Goal: Task Accomplishment & Management: Complete application form

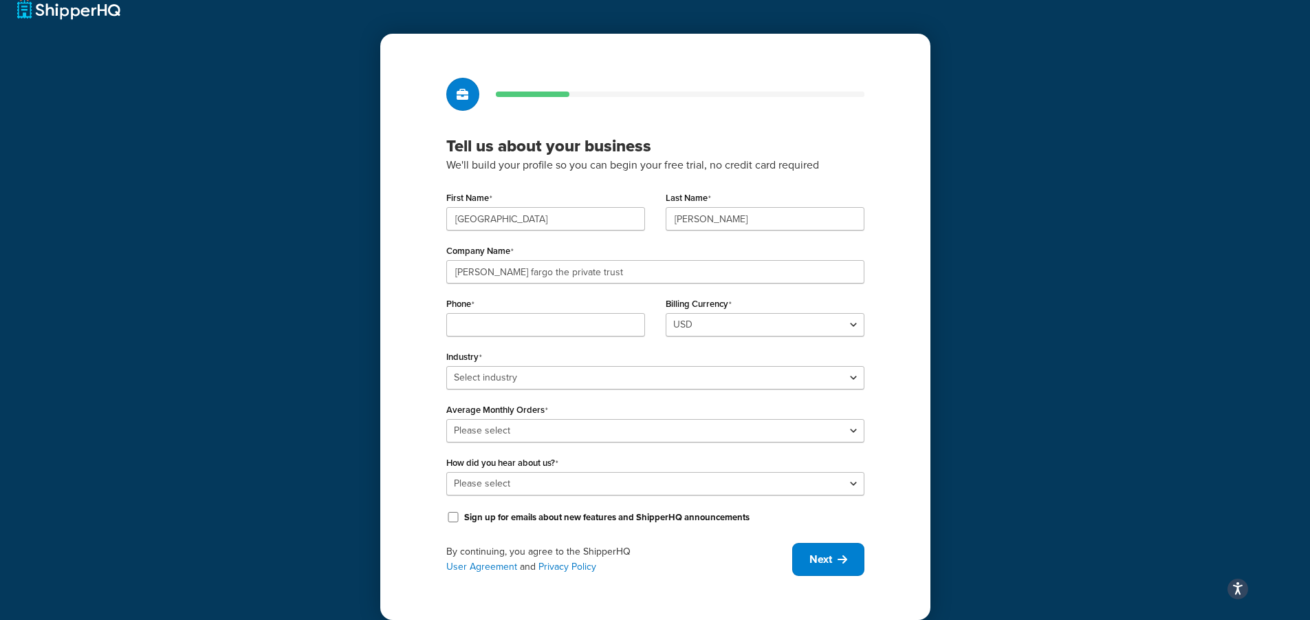
scroll to position [31, 0]
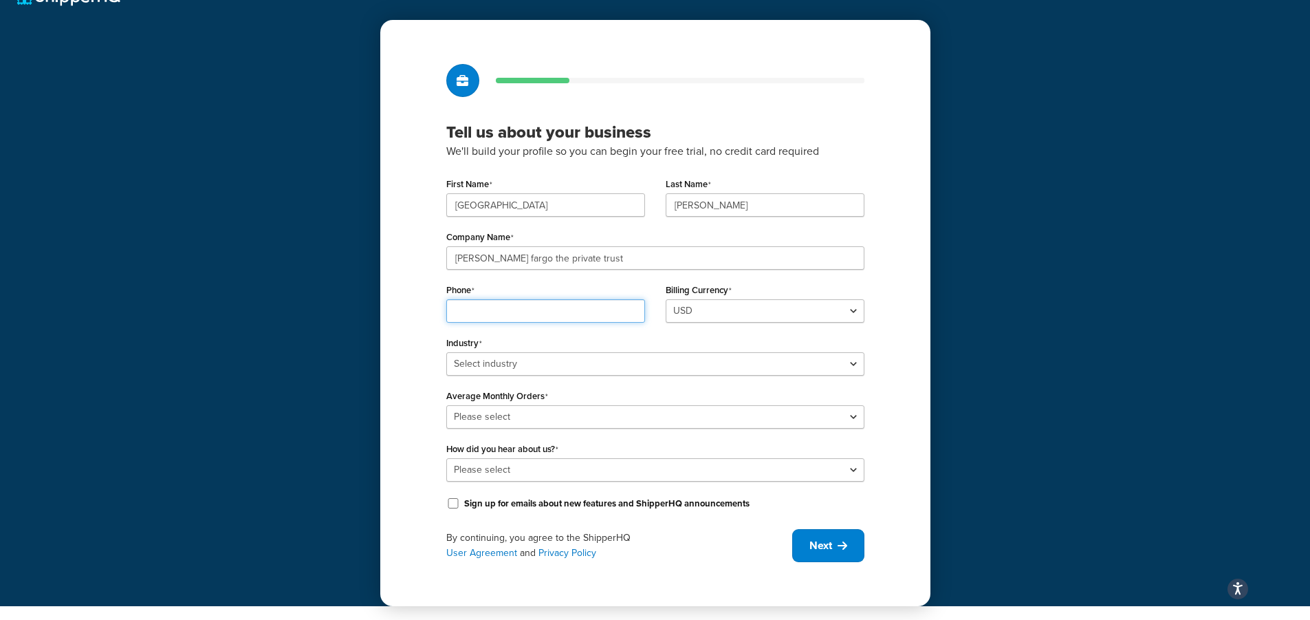
click at [545, 309] on input "Phone" at bounding box center [545, 310] width 199 height 23
type input "4077251798"
click at [550, 363] on select "Select industry Automotive Adult Agriculture Alcohol, Tobacco & CBD Arts & Craf…" at bounding box center [655, 363] width 418 height 23
select select "25"
click at [446, 352] on select "Select industry Automotive Adult Agriculture Alcohol, Tobacco & CBD Arts & Craf…" at bounding box center [655, 363] width 418 height 23
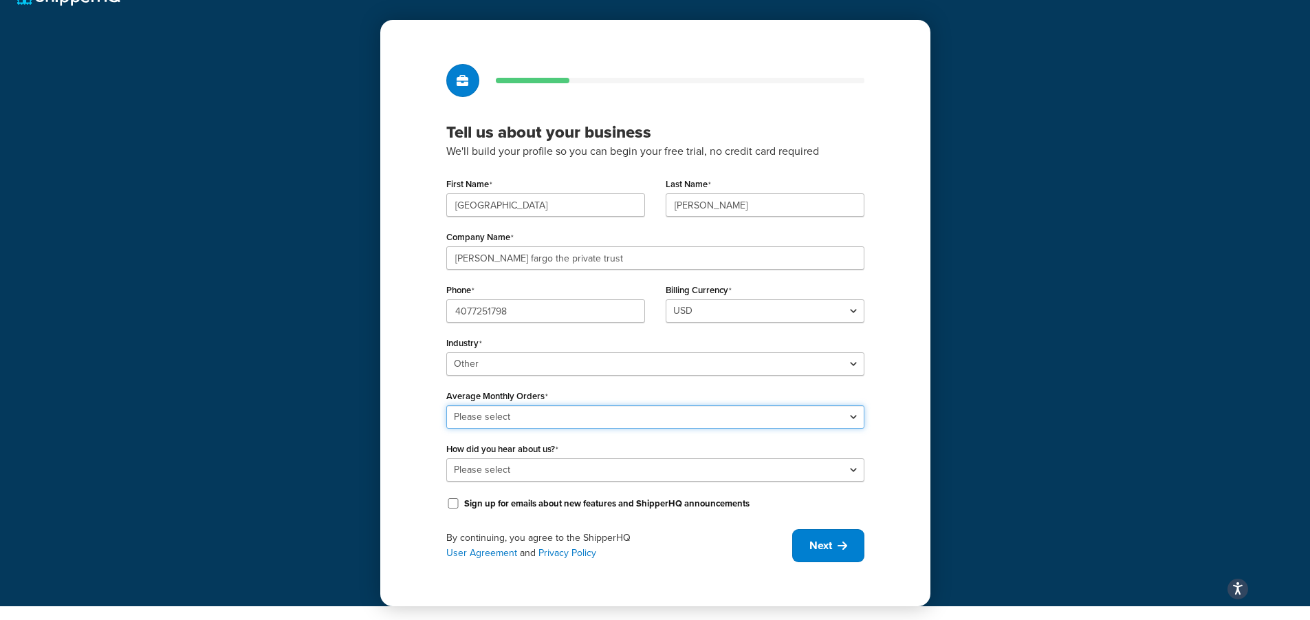
click at [509, 421] on select "Please select 0-500 501-1,000 1,001-10,000 10,001-20,000 Over 20,000" at bounding box center [655, 416] width 418 height 23
click at [446, 405] on select "Please select 0-500 501-1,000 1,001-10,000 10,001-20,000 Over 20,000" at bounding box center [655, 416] width 418 height 23
click at [510, 417] on select "Please select 0-500 501-1,000 1,001-10,000 10,001-20,000 Over 20,000" at bounding box center [655, 416] width 418 height 23
select select "2"
click at [446, 405] on select "Please select 0-500 501-1,000 1,001-10,000 10,001-20,000 Over 20,000" at bounding box center [655, 416] width 418 height 23
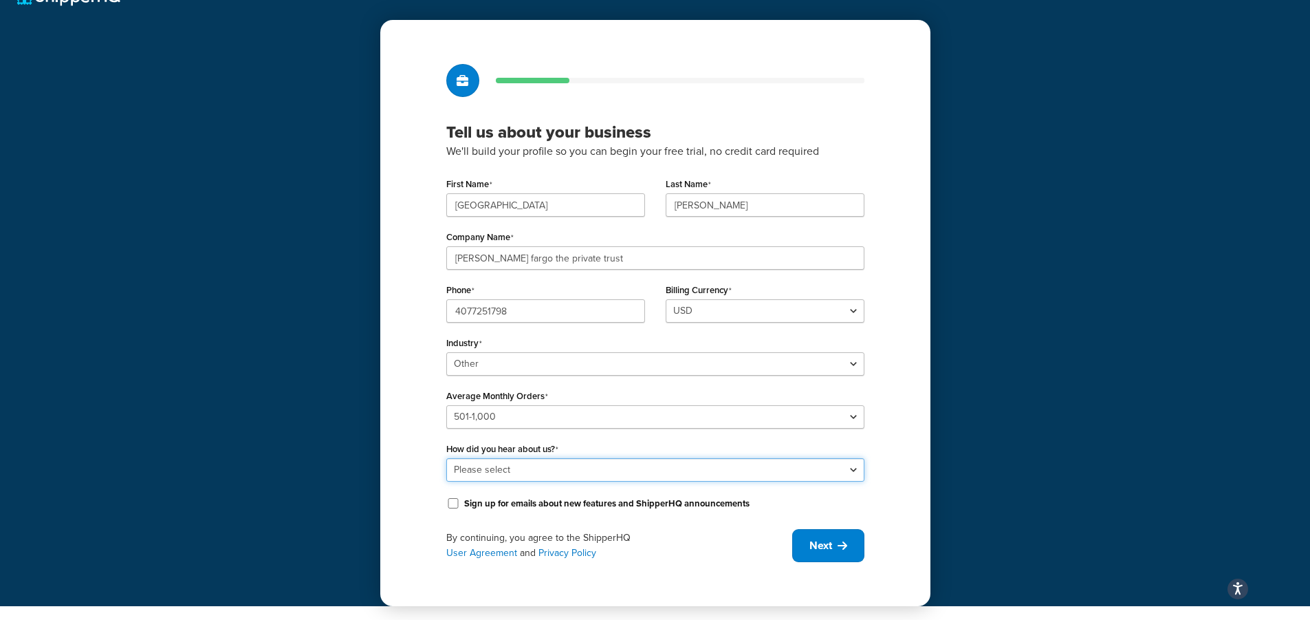
click at [497, 474] on select "Please select Online Search App Store or Marketplace Listing Referred by Agency…" at bounding box center [655, 469] width 418 height 23
select select "1"
click at [446, 458] on select "Please select Online Search App Store or Marketplace Listing Referred by Agency…" at bounding box center [655, 469] width 418 height 23
click at [838, 554] on button "Next" at bounding box center [828, 545] width 72 height 33
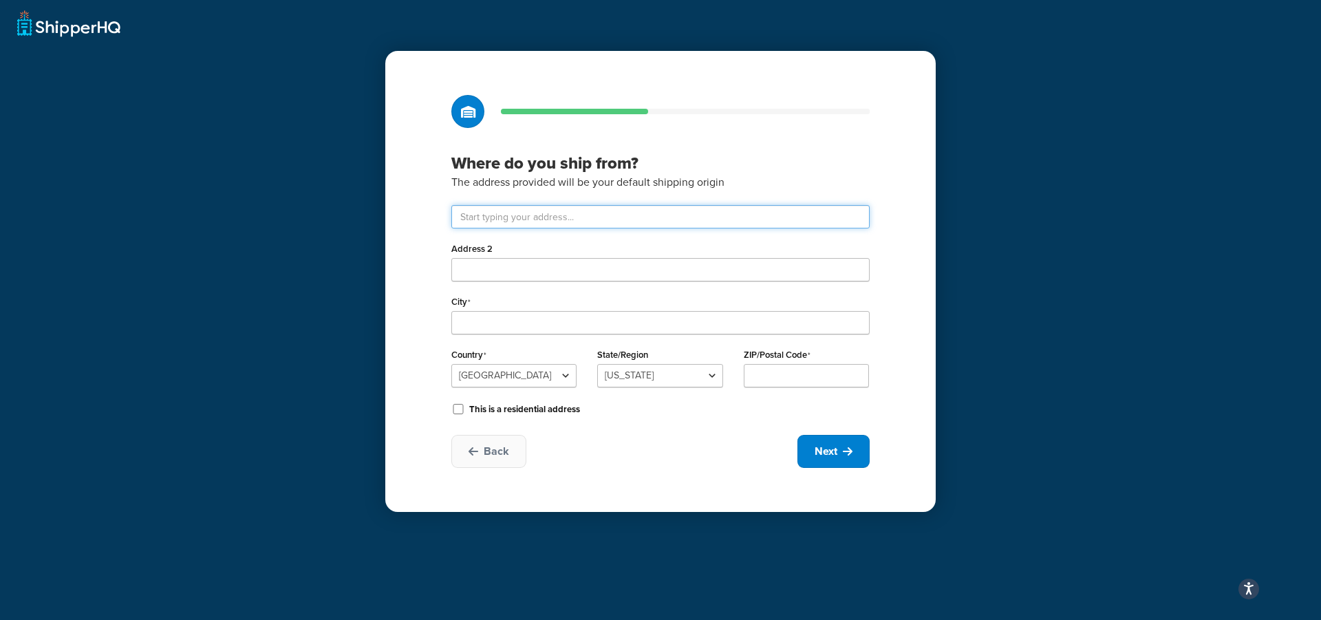
click at [541, 224] on input "text" at bounding box center [660, 216] width 418 height 23
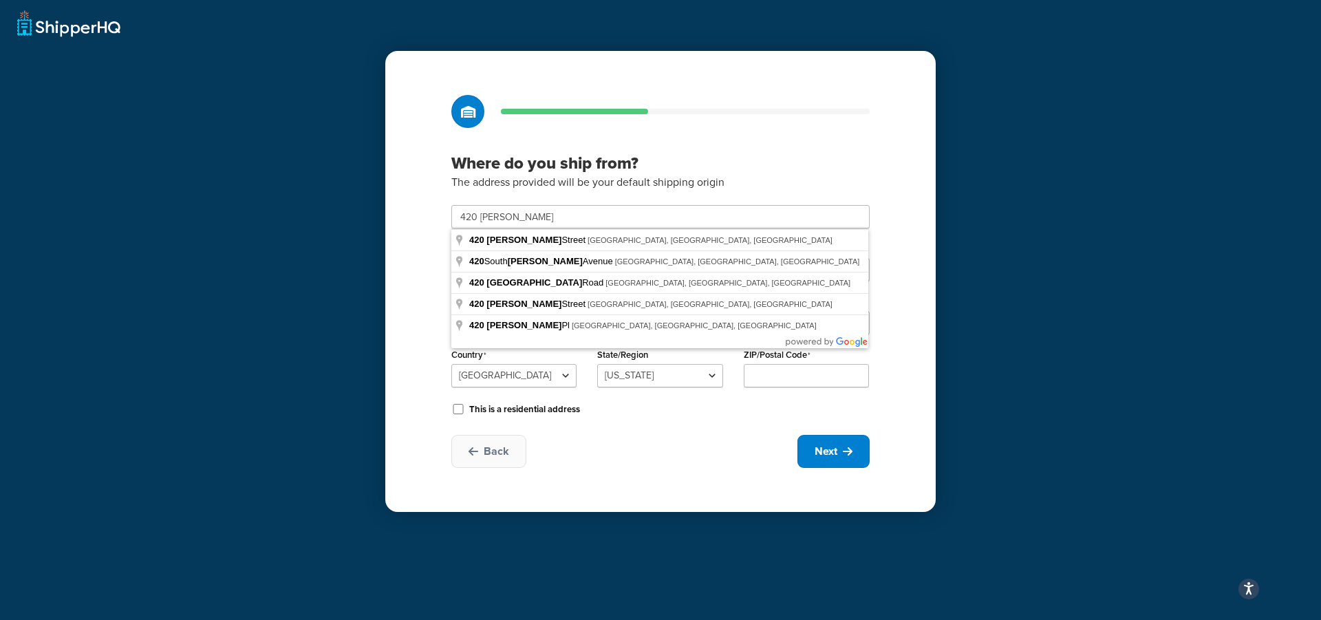
type input "420 Montgomery St"
type input "San Francisco"
select select "5"
type input "94104"
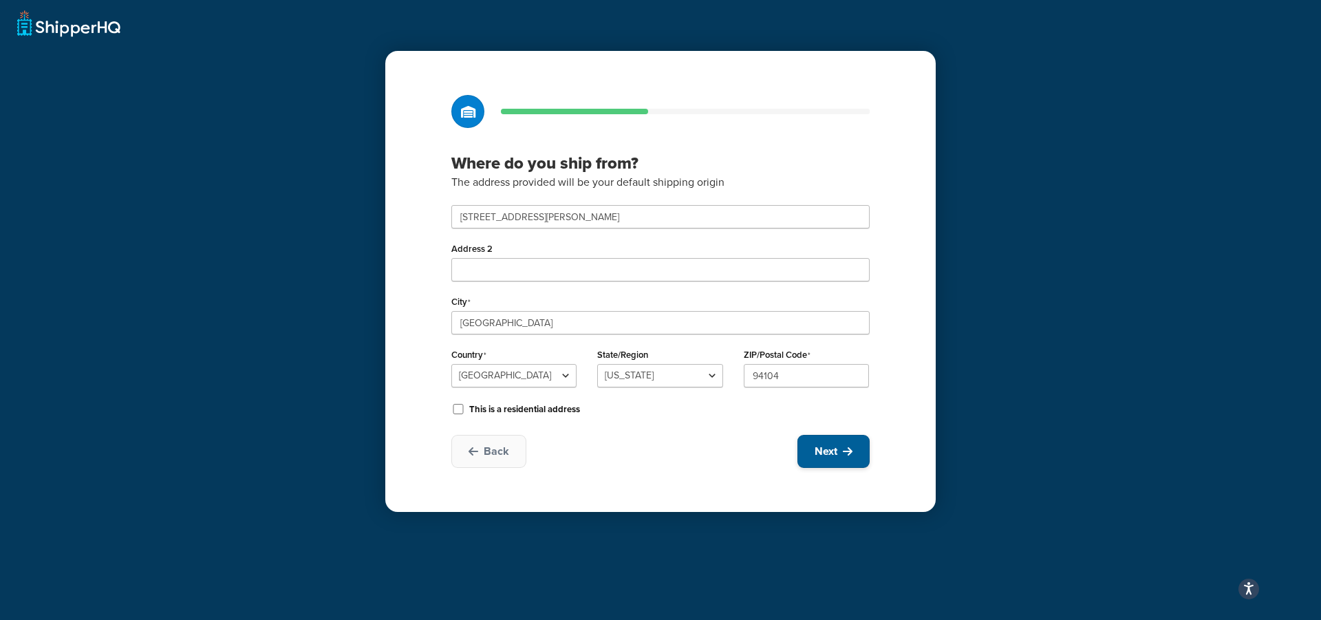
click at [839, 458] on button "Next" at bounding box center [833, 451] width 72 height 33
select select "1"
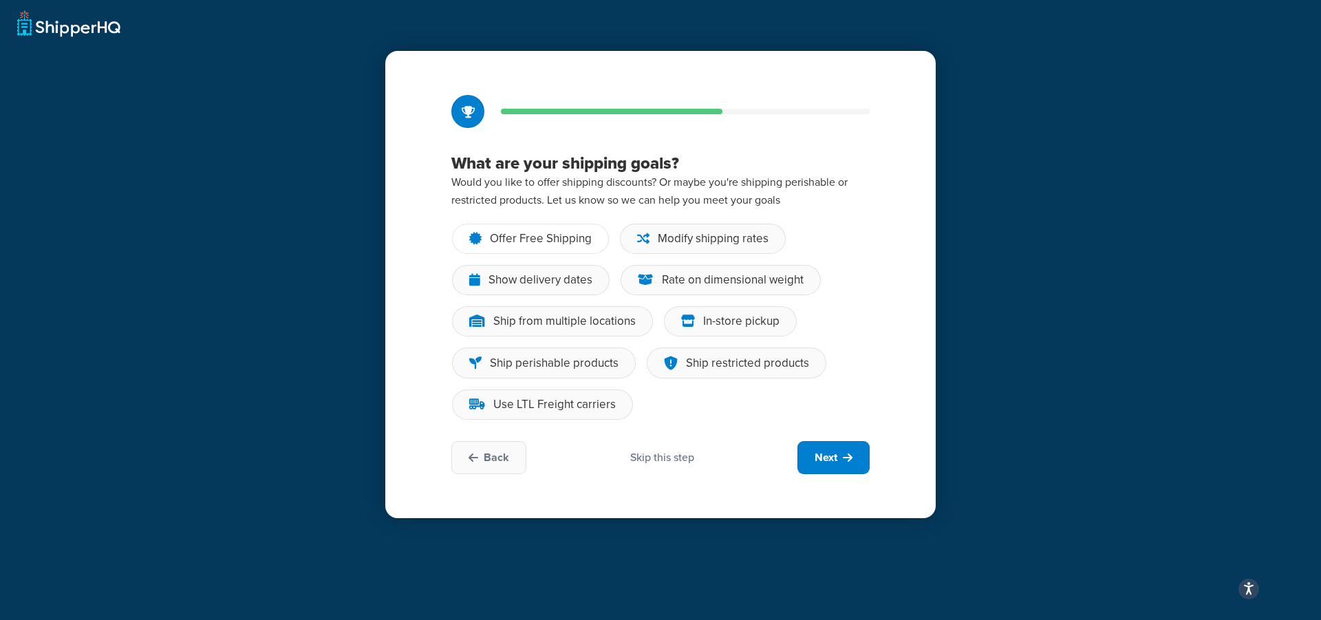
click at [529, 242] on div "Offer Free Shipping" at bounding box center [541, 239] width 102 height 14
click at [0, 0] on input "Offer Free Shipping" at bounding box center [0, 0] width 0 height 0
click at [701, 243] on div "Modify shipping rates" at bounding box center [713, 239] width 111 height 14
click at [0, 0] on input "Modify shipping rates" at bounding box center [0, 0] width 0 height 0
click at [541, 285] on div "Show delivery dates" at bounding box center [540, 280] width 104 height 14
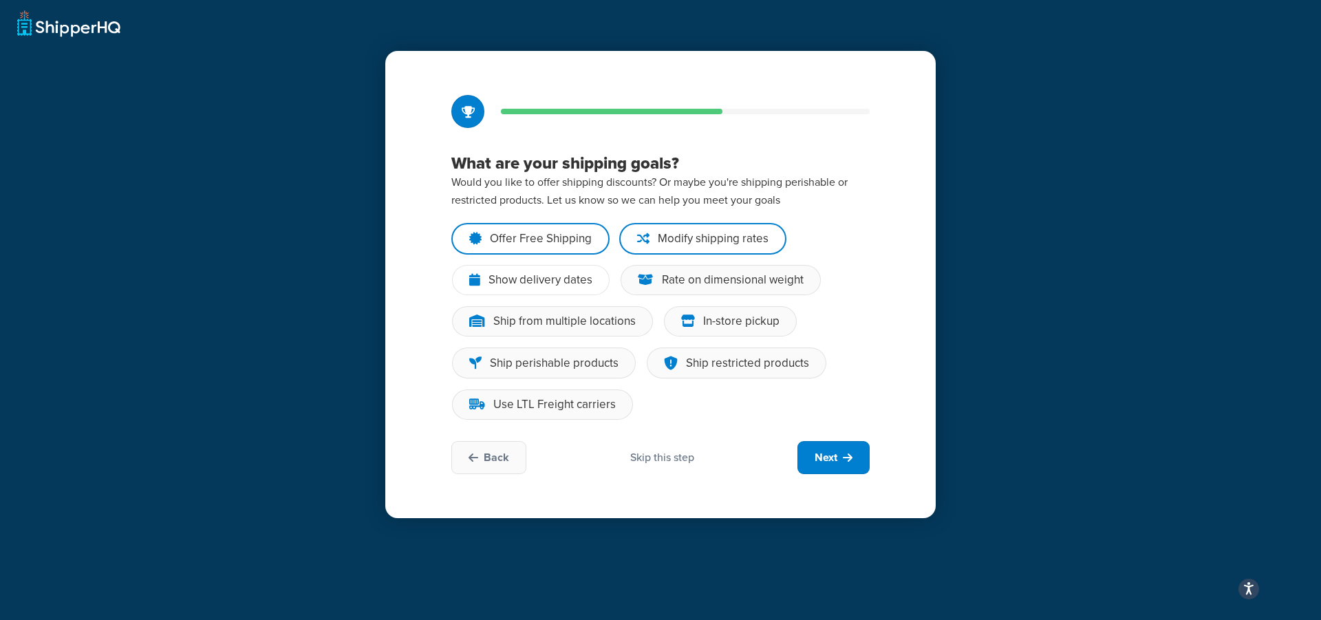
click at [0, 0] on input "Show delivery dates" at bounding box center [0, 0] width 0 height 0
click at [698, 321] on div "In-store pickup" at bounding box center [730, 321] width 133 height 30
click at [0, 0] on input "In-store pickup" at bounding box center [0, 0] width 0 height 0
click at [567, 419] on div "Use LTL Freight carriers" at bounding box center [542, 404] width 181 height 30
click at [0, 0] on input "Use LTL Freight carriers" at bounding box center [0, 0] width 0 height 0
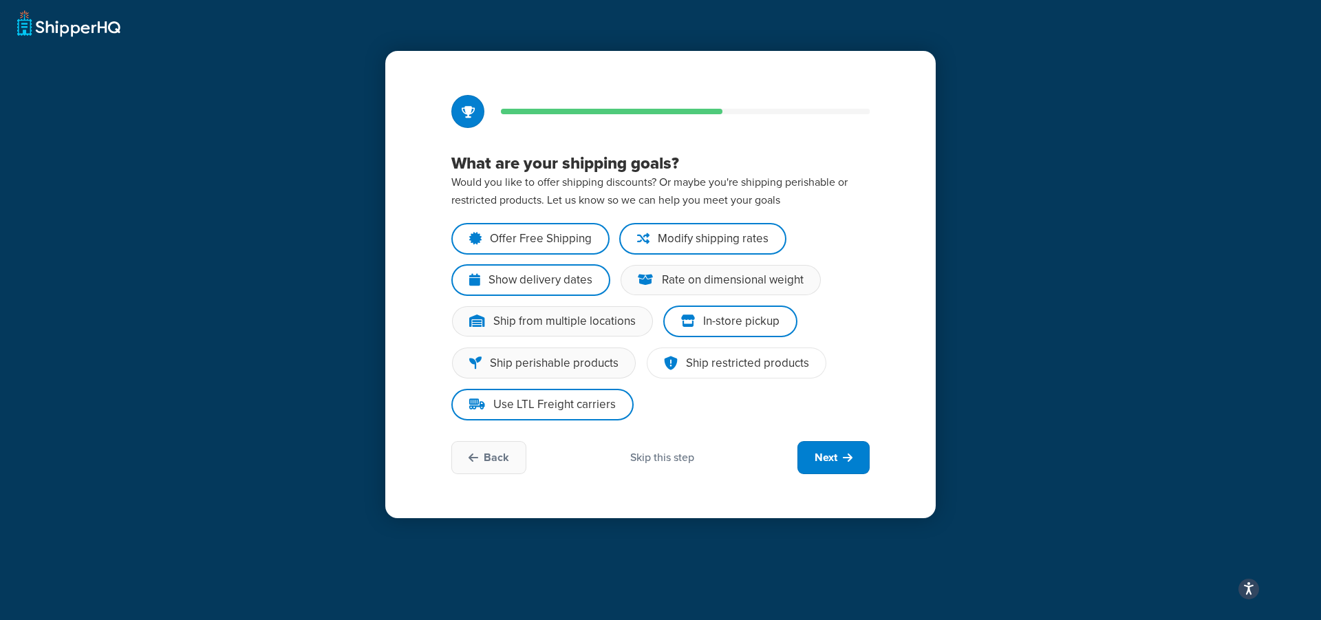
click at [717, 372] on div "Ship restricted products" at bounding box center [737, 362] width 180 height 31
click at [0, 0] on input "Ship restricted products" at bounding box center [0, 0] width 0 height 0
click at [554, 332] on div "Ship from multiple locations" at bounding box center [552, 321] width 201 height 30
click at [0, 0] on input "Ship from multiple locations" at bounding box center [0, 0] width 0 height 0
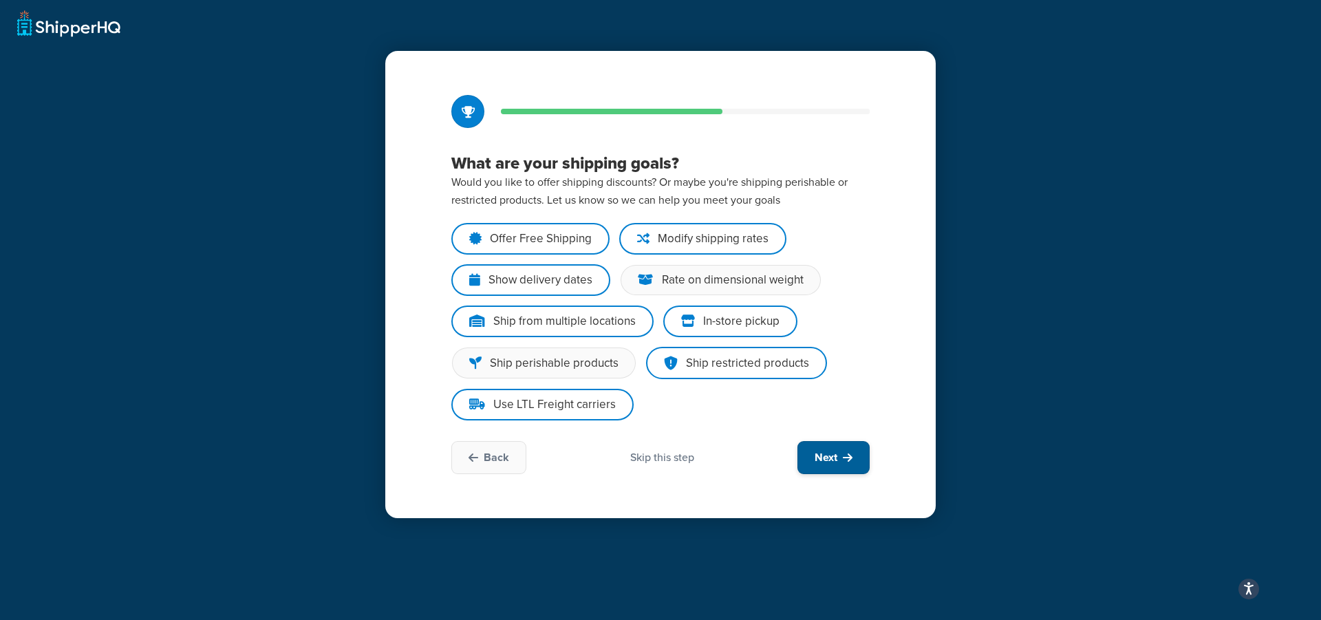
click at [819, 457] on span "Next" at bounding box center [825, 457] width 23 height 15
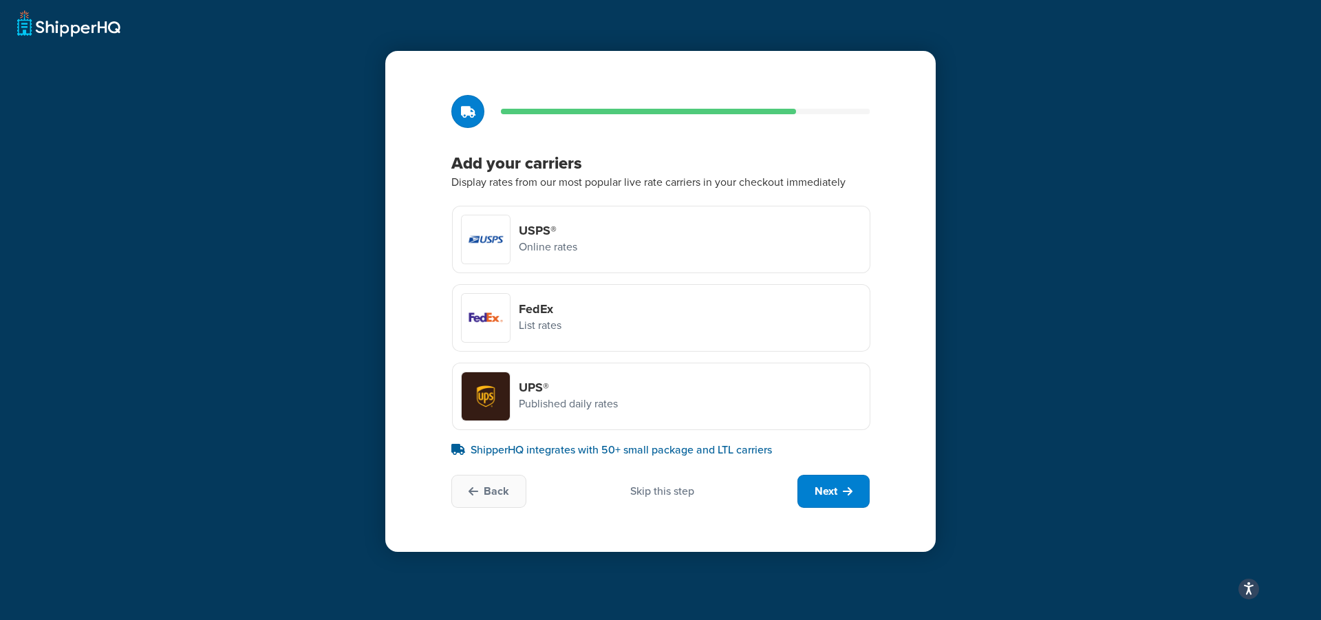
click at [554, 402] on p "Published daily rates" at bounding box center [568, 404] width 99 height 18
click at [0, 0] on input "UPS® Published daily rates" at bounding box center [0, 0] width 0 height 0
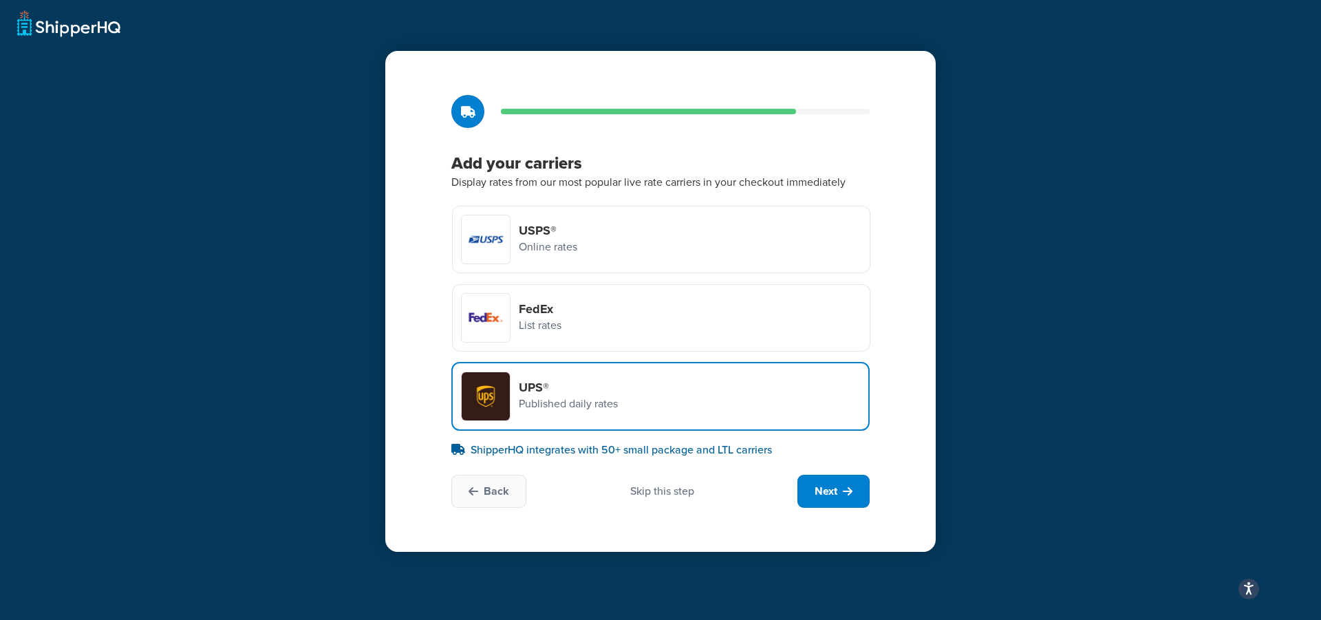
click at [563, 310] on div "FedEx List rates" at bounding box center [661, 317] width 418 height 67
click at [0, 0] on input "FedEx List rates" at bounding box center [0, 0] width 0 height 0
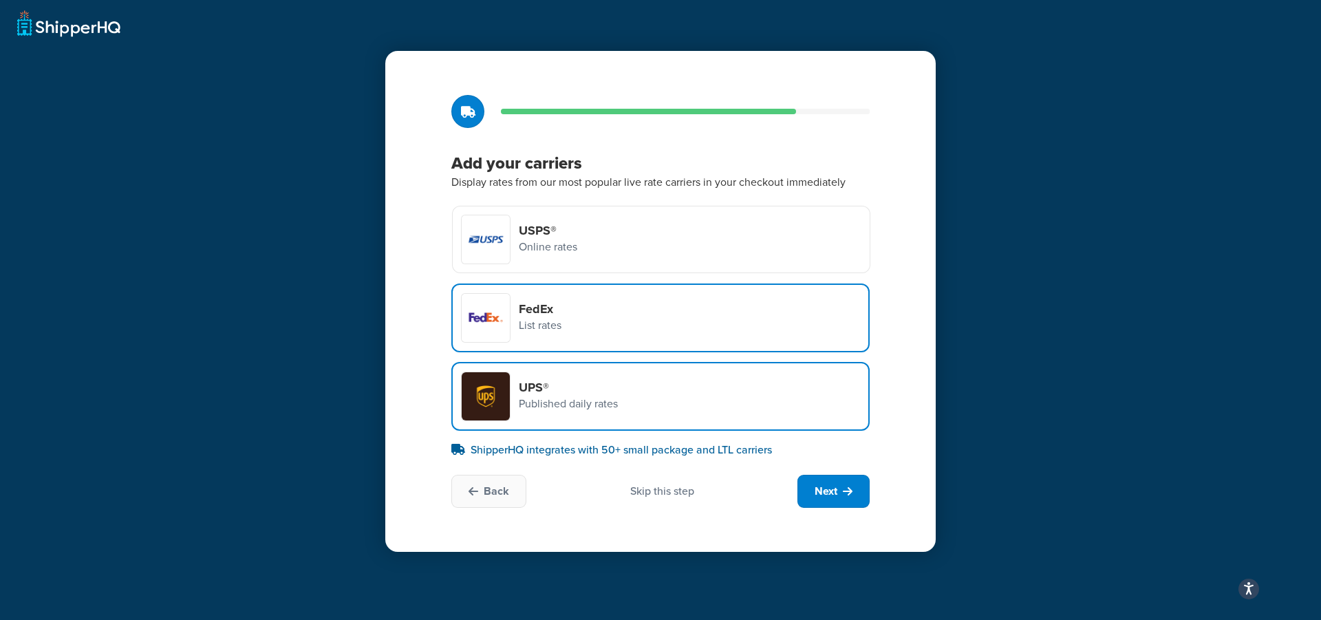
click at [559, 249] on p "Online rates" at bounding box center [548, 247] width 58 height 18
click at [0, 0] on input "USPS® Online rates" at bounding box center [0, 0] width 0 height 0
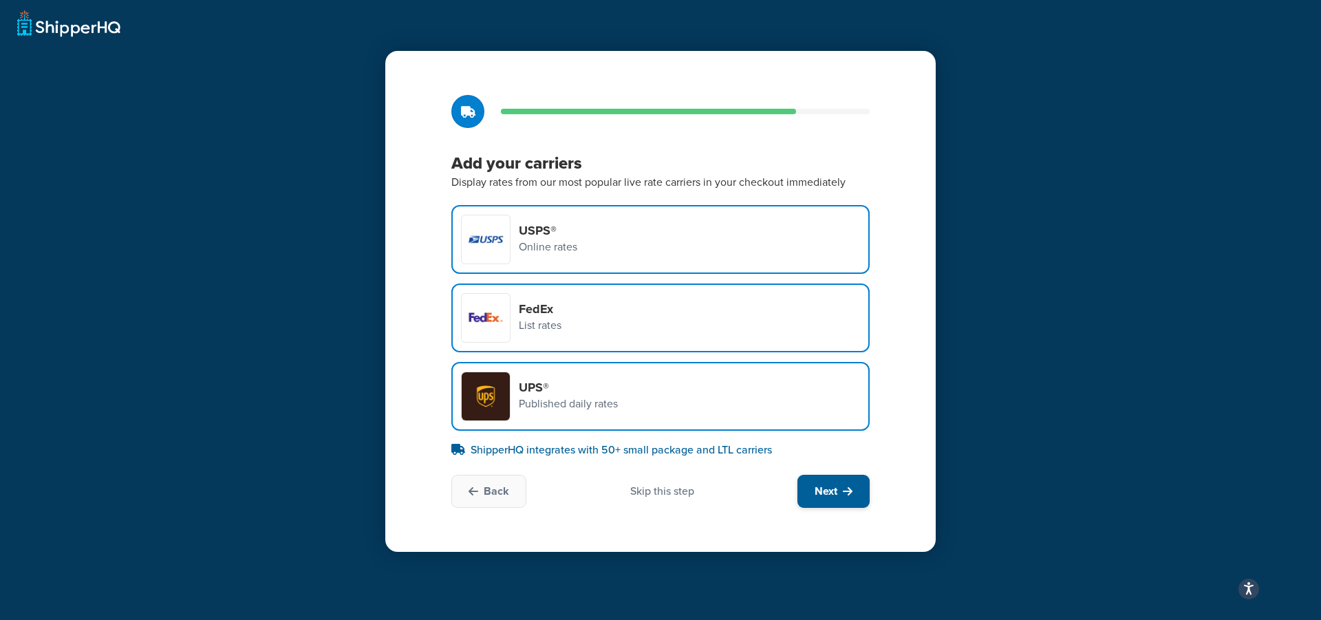
click at [839, 499] on button "Next" at bounding box center [833, 491] width 72 height 33
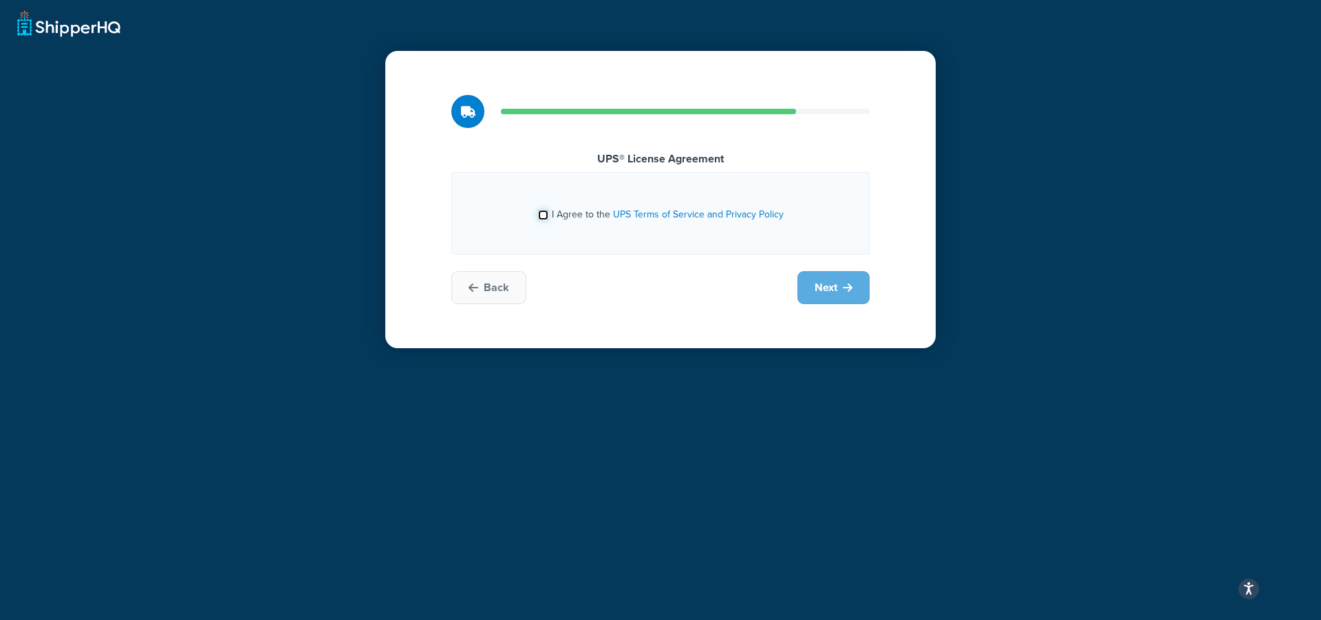
click at [543, 217] on input "I Agree to the UPS Terms of Service and Privacy Policy" at bounding box center [543, 215] width 10 height 10
checkbox input "true"
click at [821, 295] on span "Next" at bounding box center [825, 287] width 23 height 15
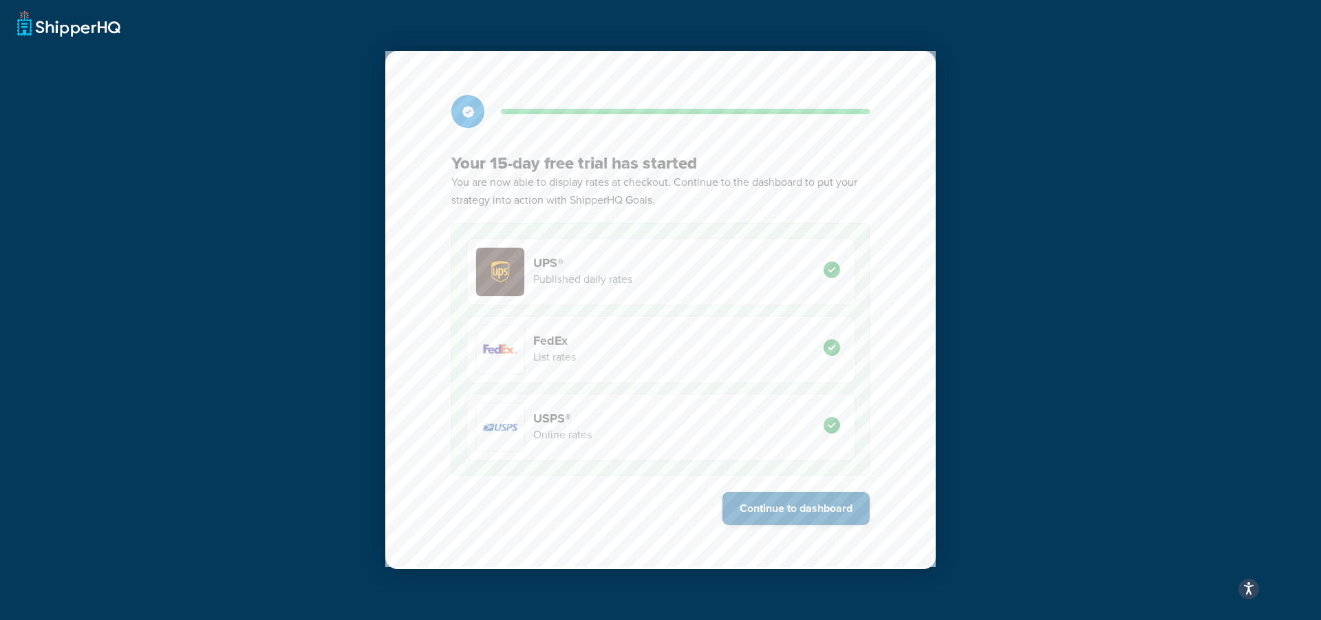
click at [779, 515] on button "Continue to dashboard" at bounding box center [795, 508] width 147 height 33
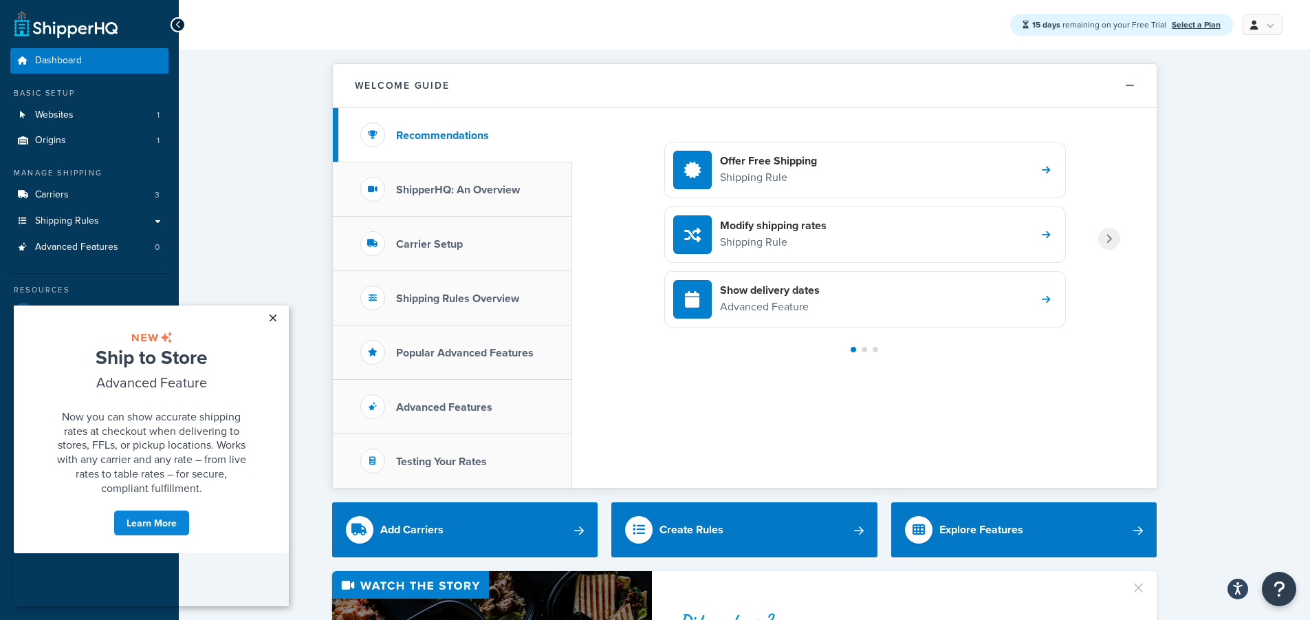
click at [274, 316] on link "×" at bounding box center [273, 317] width 24 height 25
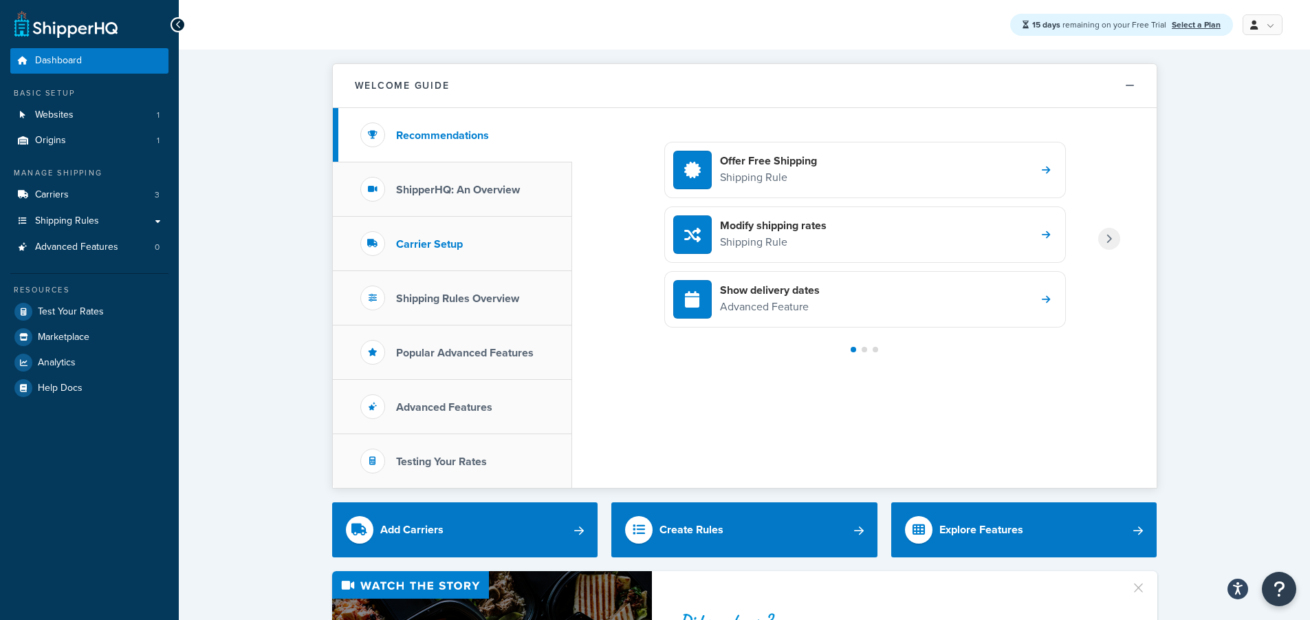
click at [427, 248] on h3 "Carrier Setup" at bounding box center [429, 244] width 67 height 12
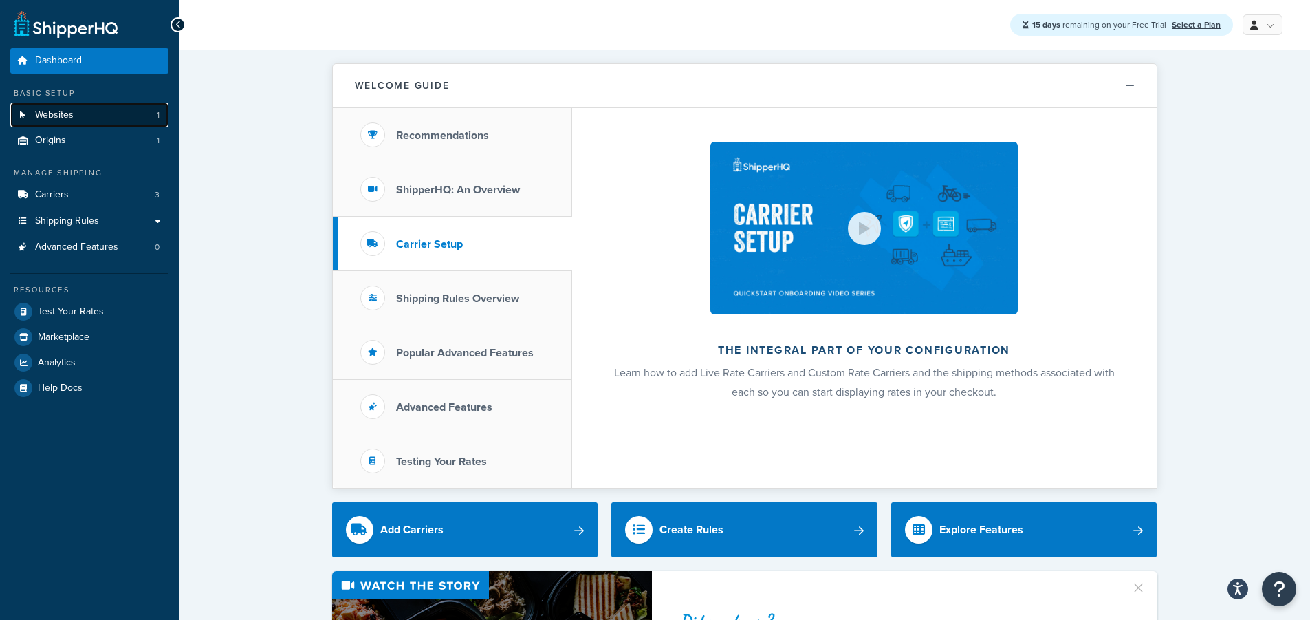
click at [73, 123] on link "Websites 1" at bounding box center [89, 114] width 158 height 25
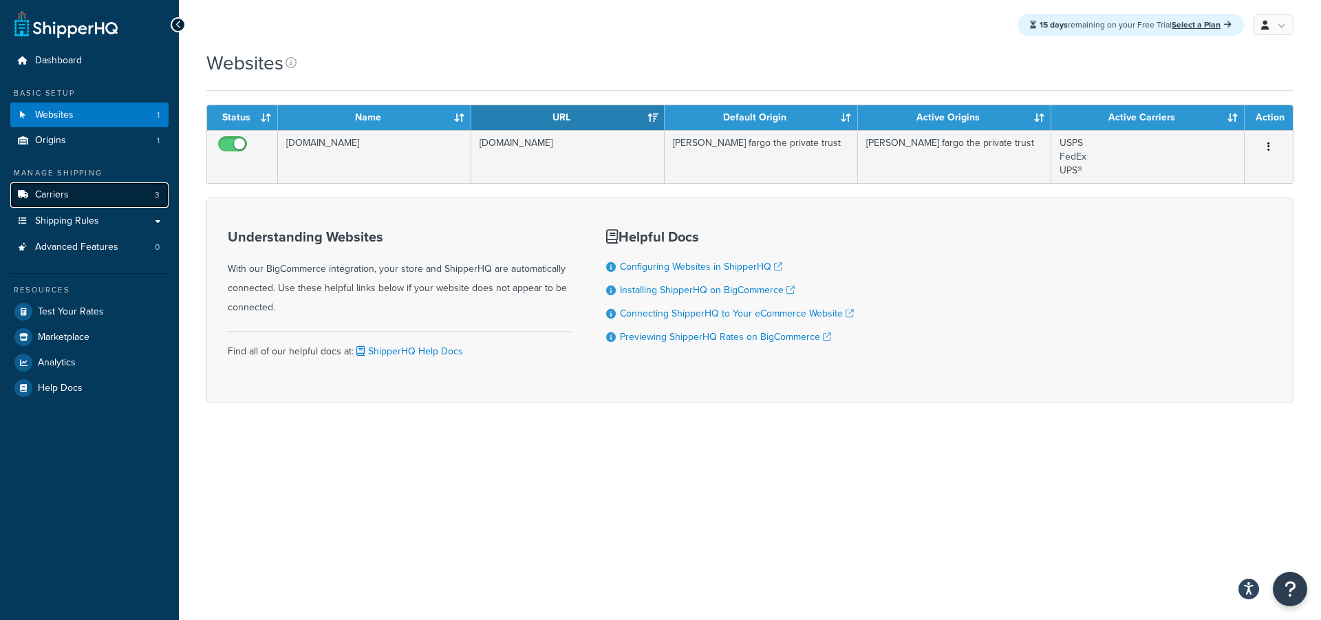
click at [78, 199] on link "Carriers 3" at bounding box center [89, 194] width 158 height 25
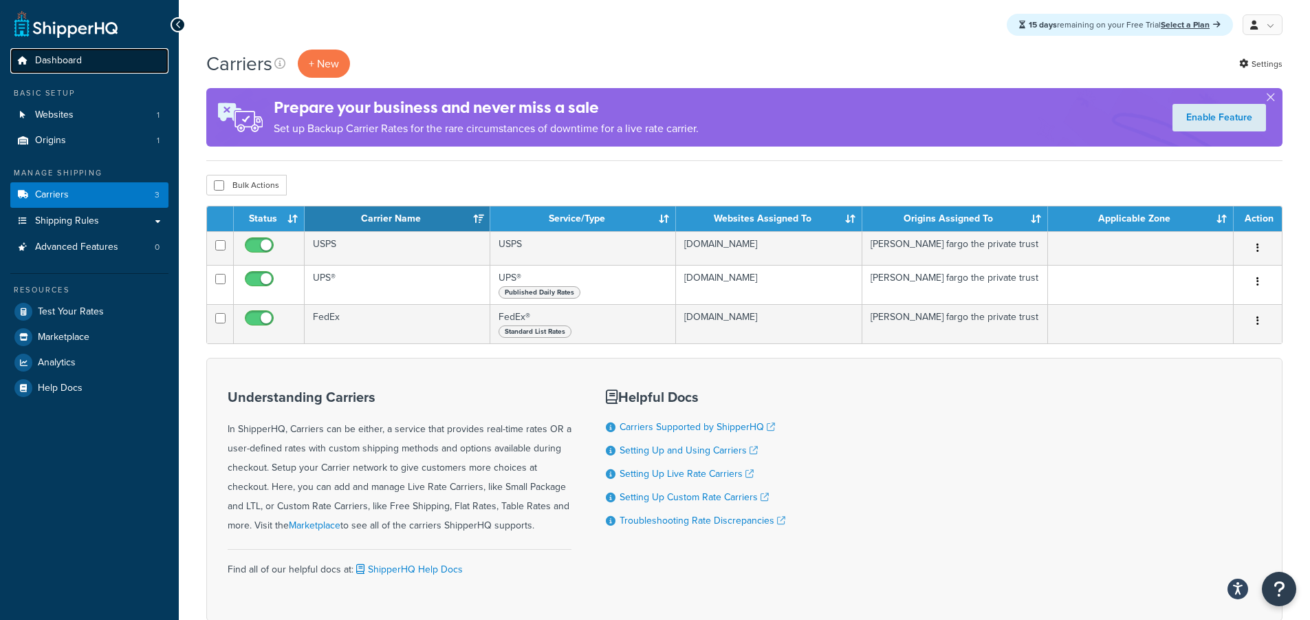
click at [61, 65] on span "Dashboard" at bounding box center [58, 61] width 47 height 12
